Goal: Information Seeking & Learning: Learn about a topic

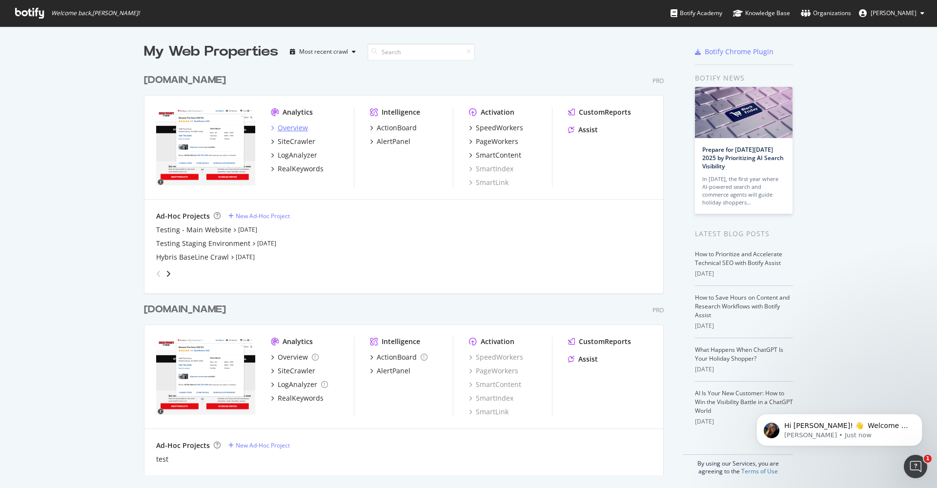
click at [299, 128] on div "Overview" at bounding box center [293, 128] width 30 height 10
click at [915, 14] on span "[PERSON_NAME]" at bounding box center [894, 13] width 46 height 8
click at [785, 15] on div "Knowledge Base" at bounding box center [761, 13] width 57 height 10
click at [708, 12] on div "Botify Academy" at bounding box center [697, 13] width 52 height 10
